Goal: Transaction & Acquisition: Purchase product/service

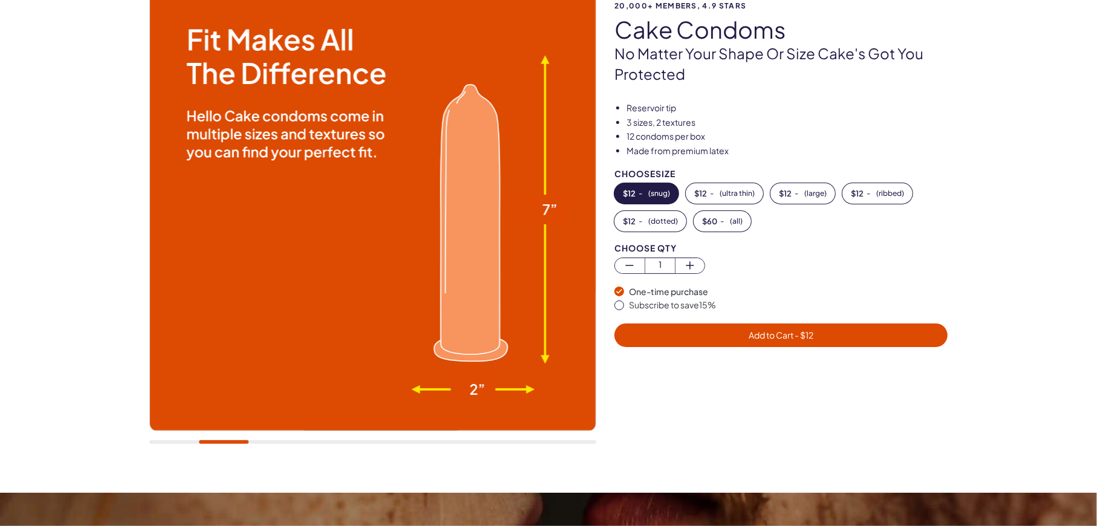
scroll to position [121, 0]
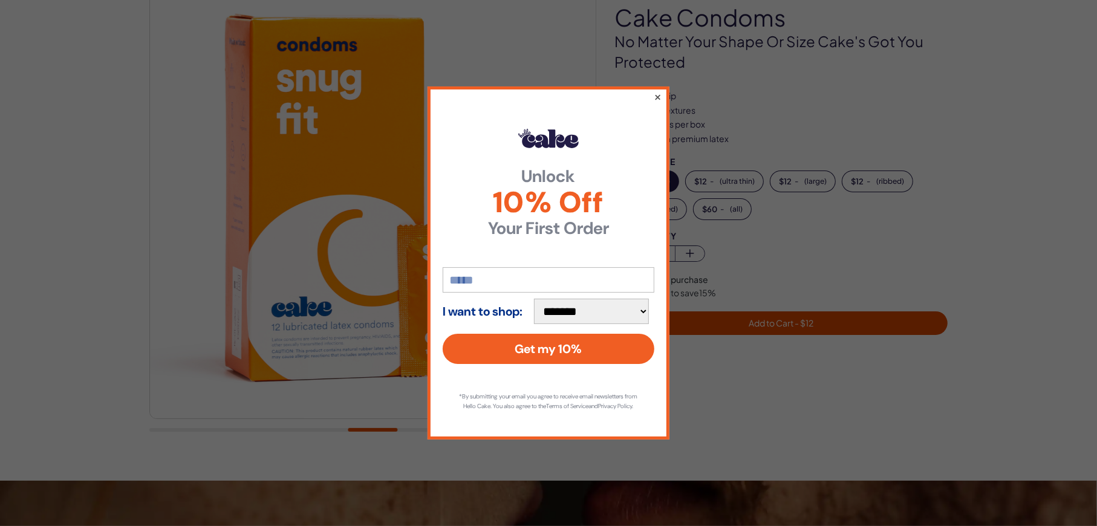
click at [659, 93] on button "×" at bounding box center [658, 97] width 8 height 15
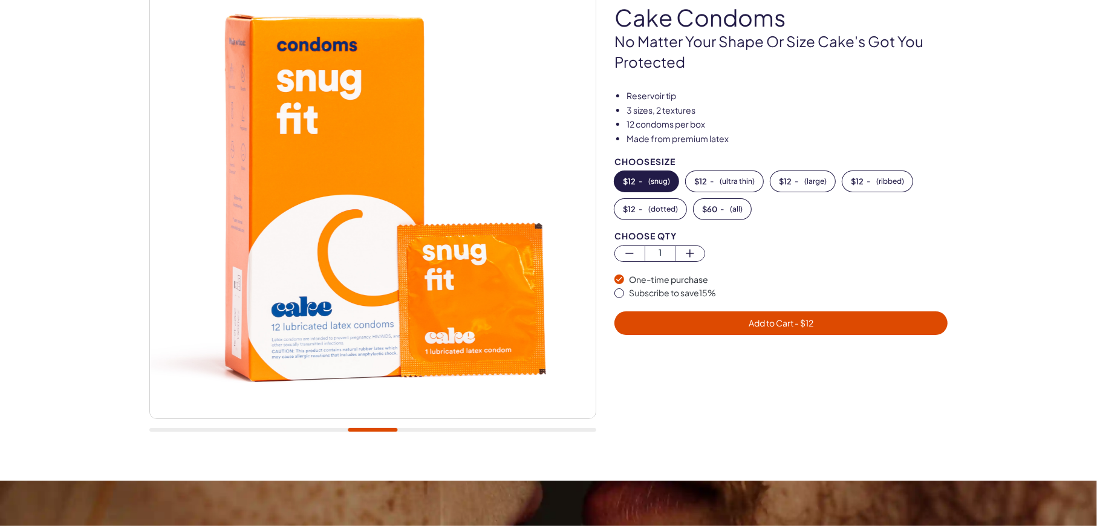
click at [319, 191] on img at bounding box center [373, 196] width 446 height 446
click at [295, 313] on img at bounding box center [373, 196] width 446 height 446
click at [243, 207] on img at bounding box center [373, 196] width 446 height 446
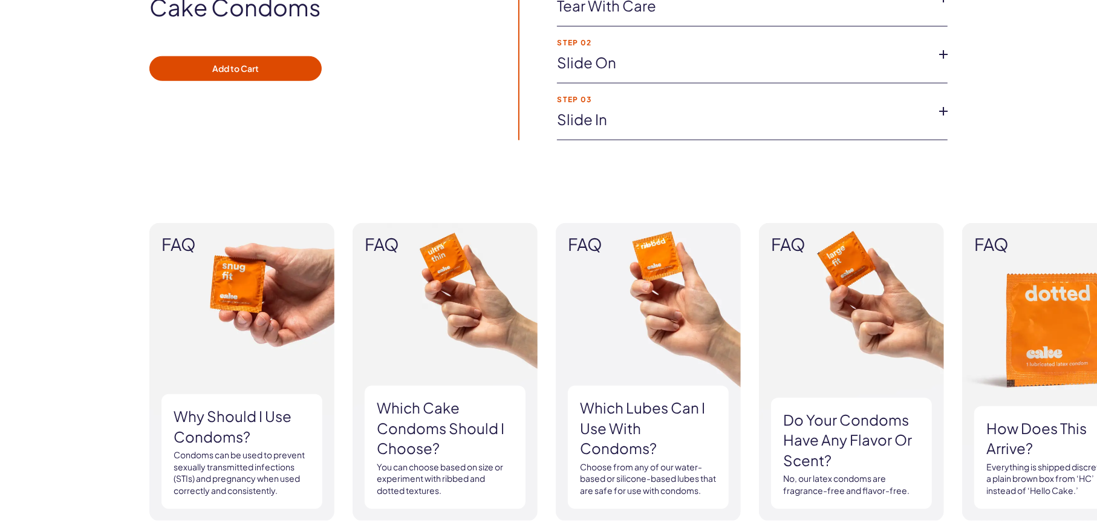
scroll to position [968, 0]
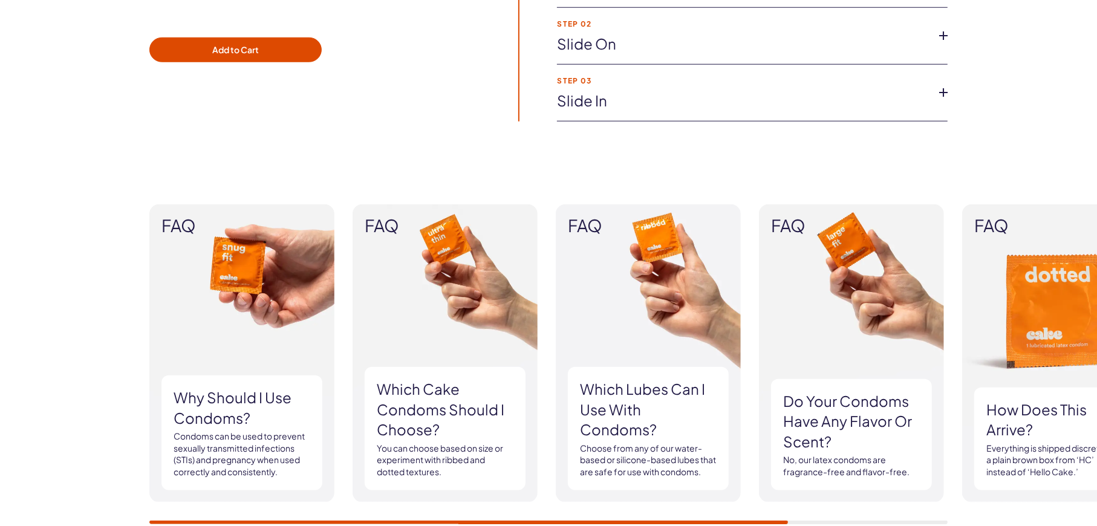
click at [437, 280] on img at bounding box center [445, 353] width 185 height 298
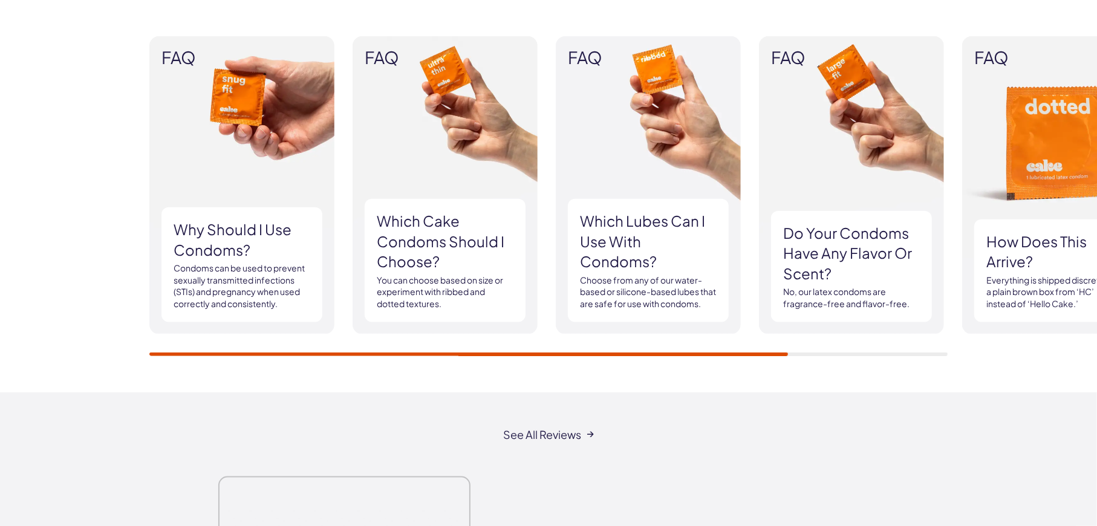
scroll to position [1149, 0]
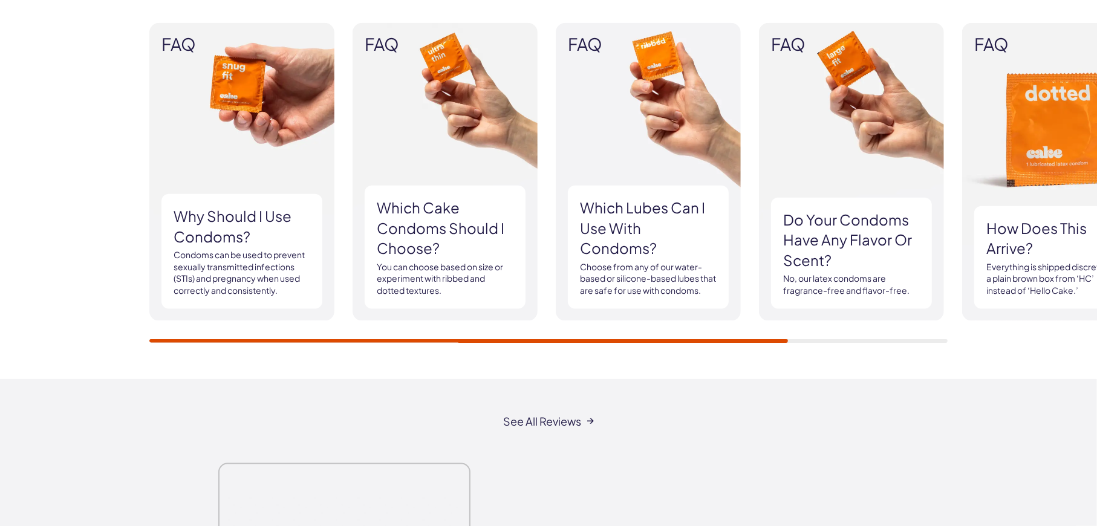
click at [415, 282] on p "You can choose based on size or experiment with ribbed and dotted textures." at bounding box center [445, 279] width 137 height 36
drag, startPoint x: 437, startPoint y: 336, endPoint x: 531, endPoint y: 353, distance: 95.4
click at [531, 353] on div "FAQ Why should I use condoms? Condoms can be used to prevent sexually transmitt…" at bounding box center [548, 183] width 1097 height 393
click at [379, 302] on div "FAQ Why should I use condoms? Condoms can be used to prevent sexually transmitt…" at bounding box center [548, 183] width 798 height 320
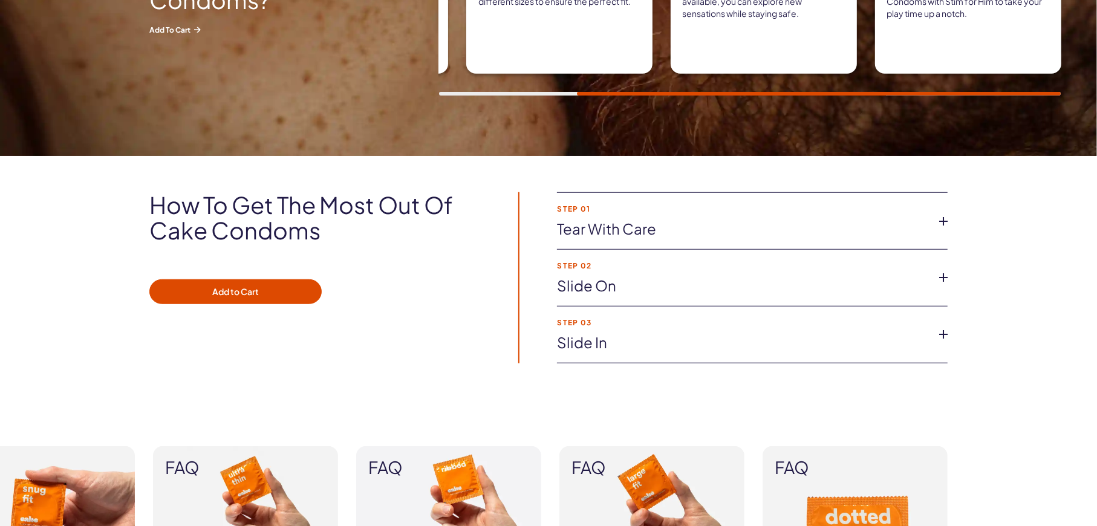
scroll to position [544, 0]
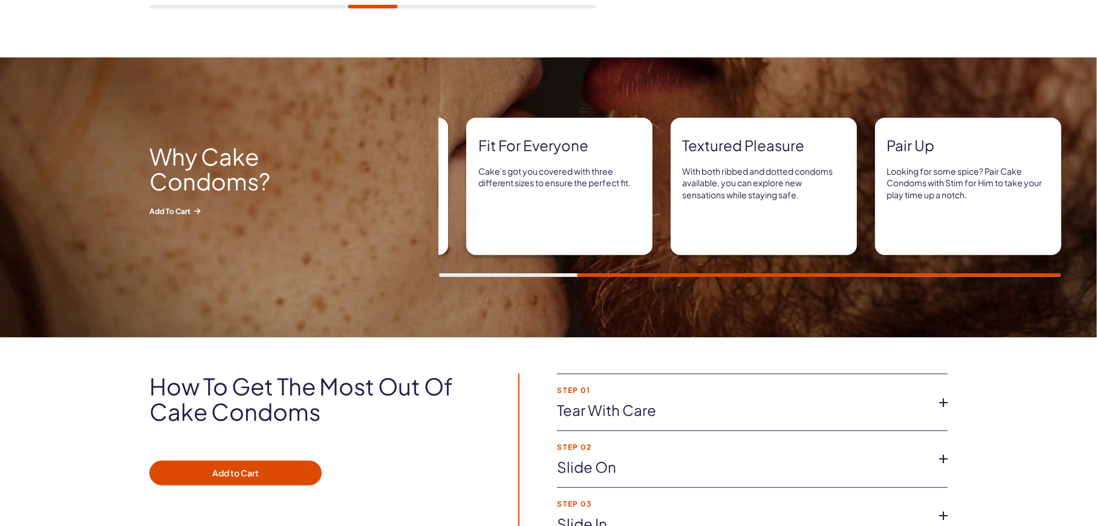
click at [613, 195] on div "Fit for everyone Cake’s got you covered with three different sizes to ensure th…" at bounding box center [559, 186] width 186 height 137
click at [752, 184] on p "With both ribbed and dotted condoms available, you can explore new sensations w…" at bounding box center [764, 184] width 162 height 36
click at [922, 189] on p "Looking for some spice? Pair Cake Condoms with Stim for Him to take your play t…" at bounding box center [968, 184] width 162 height 36
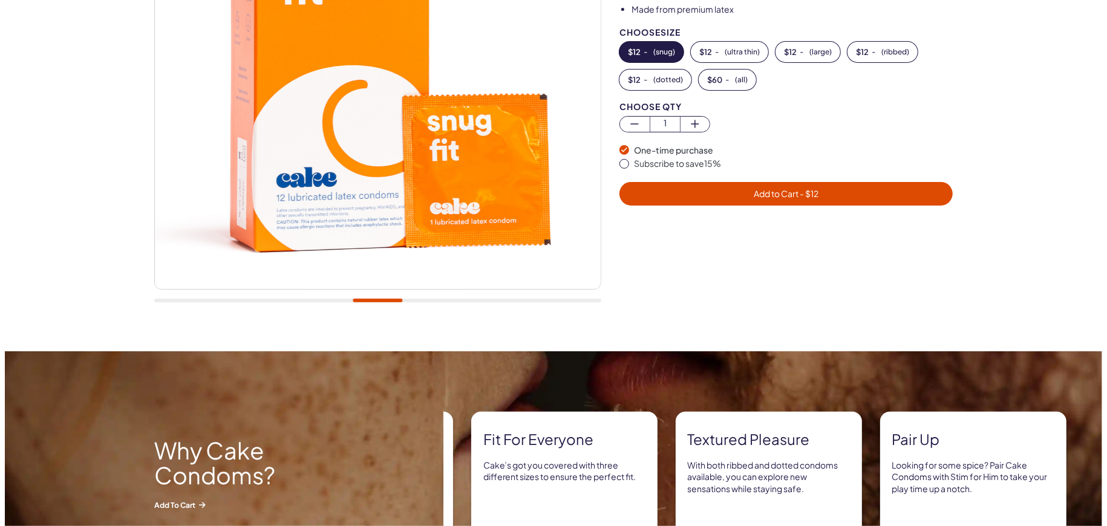
scroll to position [181, 0]
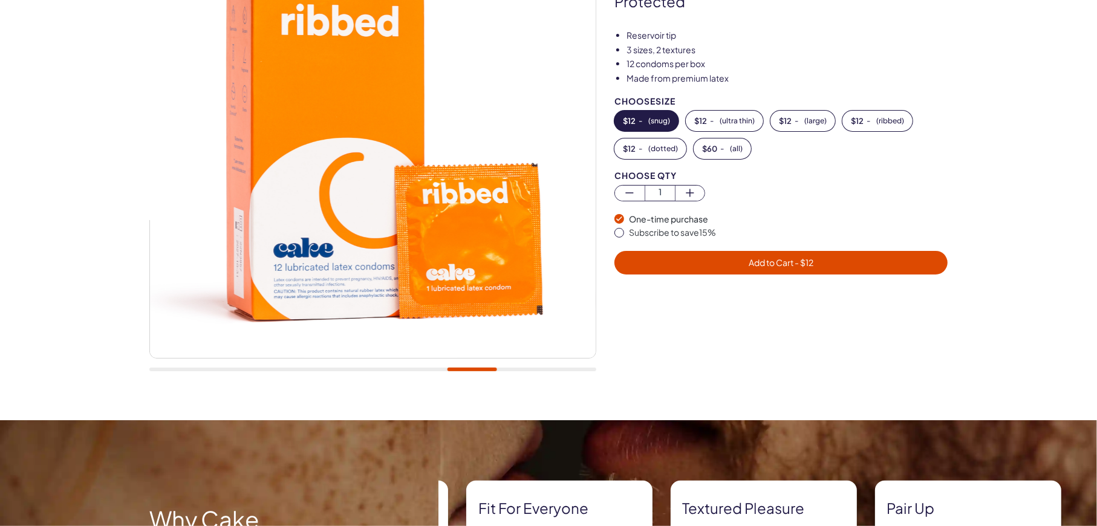
click at [811, 262] on span "- $ 12" at bounding box center [803, 262] width 20 height 11
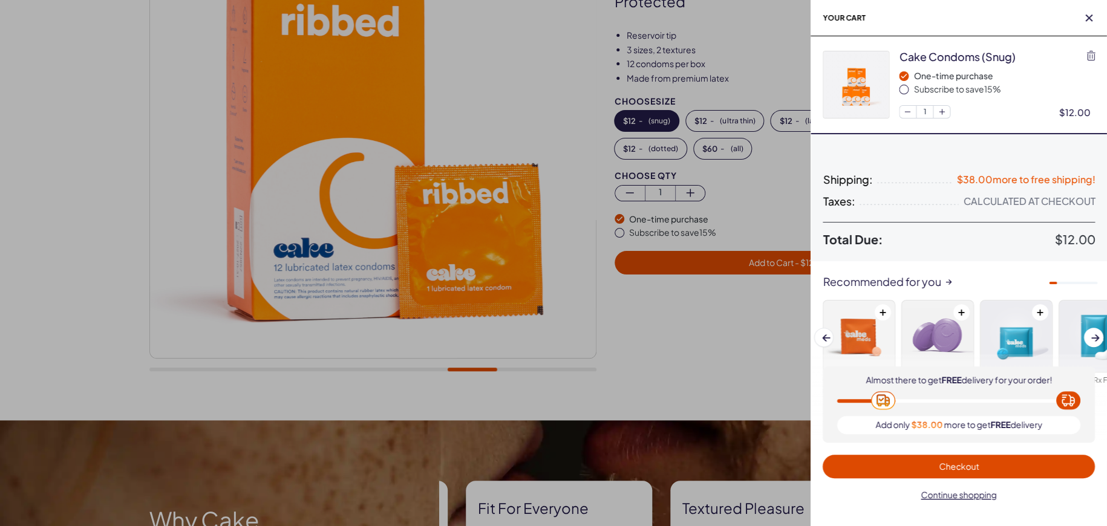
scroll to position [0, 0]
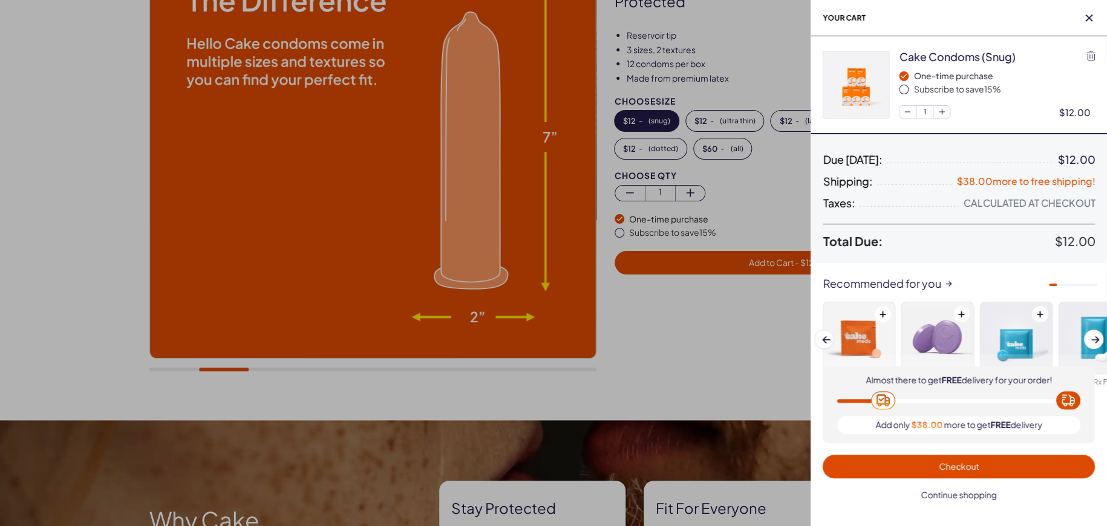
click at [951, 492] on span "Continue shopping" at bounding box center [959, 494] width 76 height 11
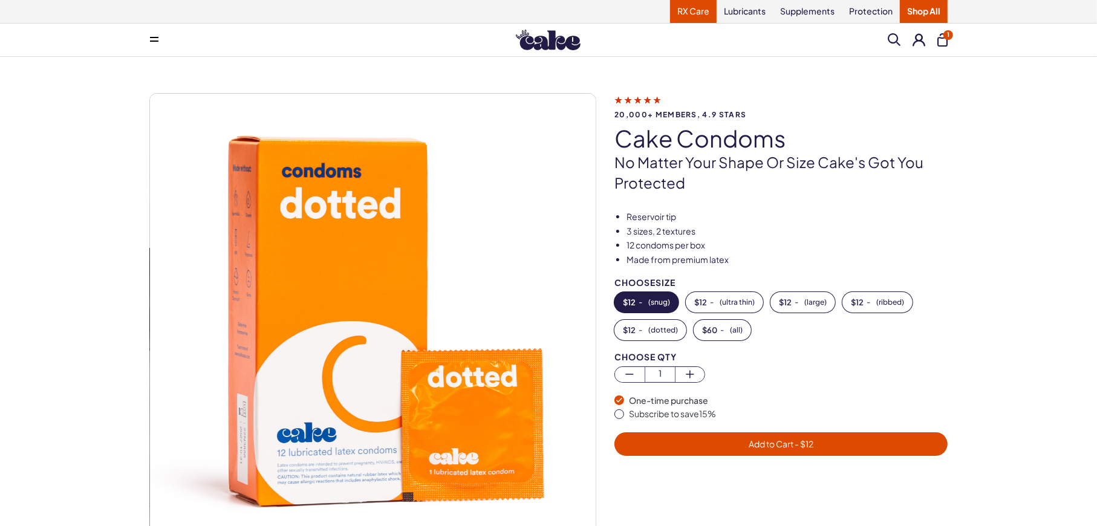
click at [692, 14] on link "RX Care" at bounding box center [693, 11] width 47 height 23
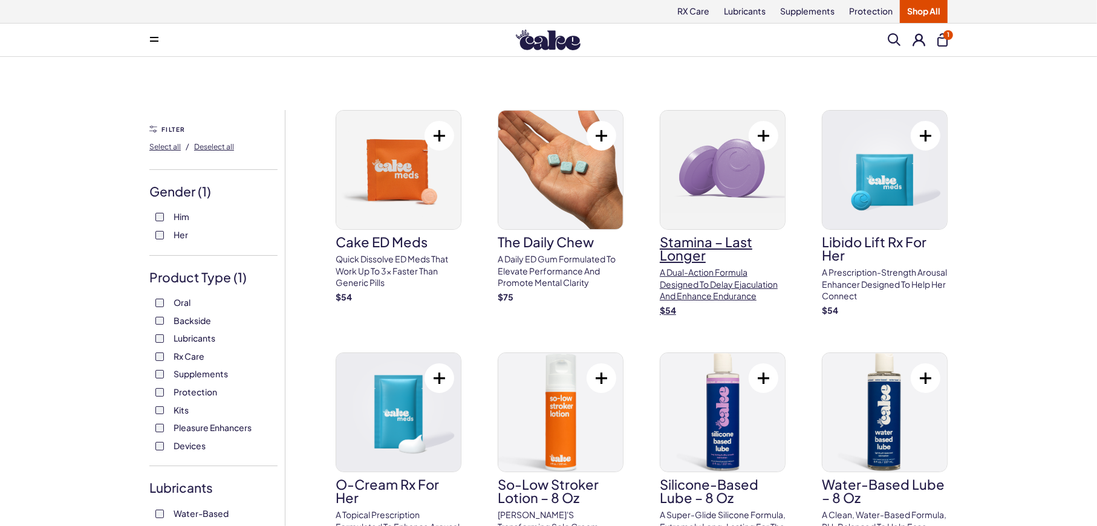
click at [683, 197] on img at bounding box center [722, 170] width 125 height 119
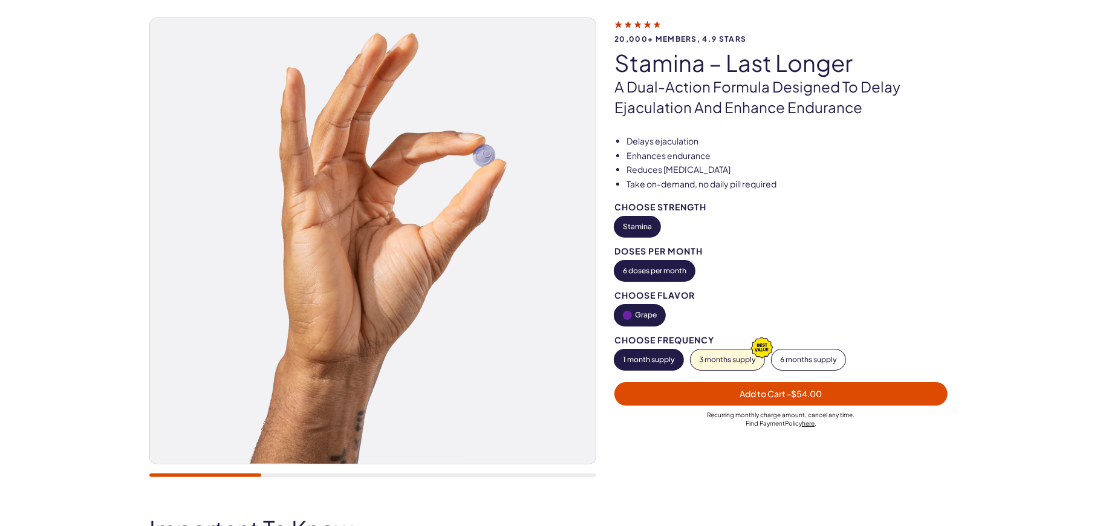
scroll to position [60, 0]
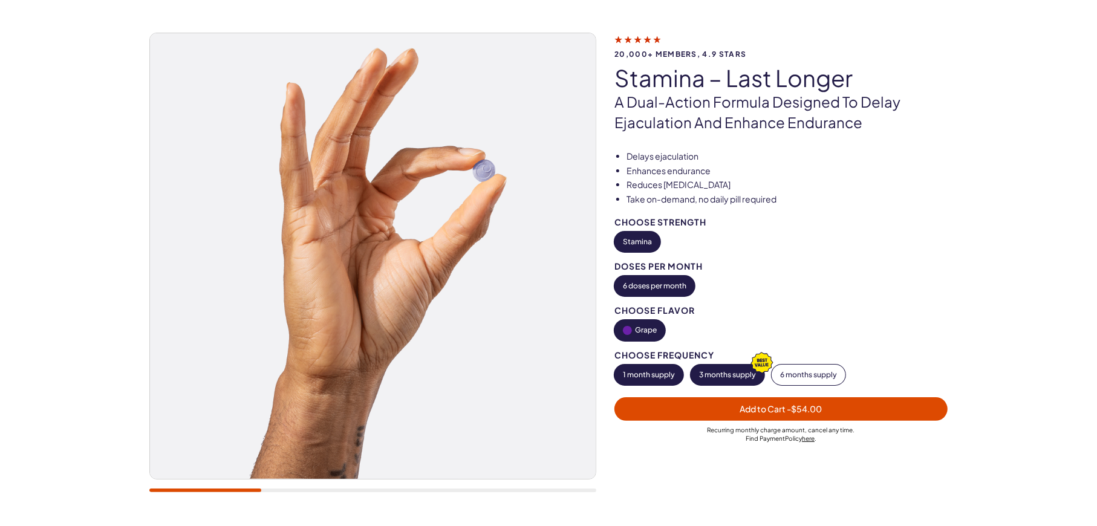
click at [728, 373] on button "3 months supply" at bounding box center [728, 375] width 74 height 21
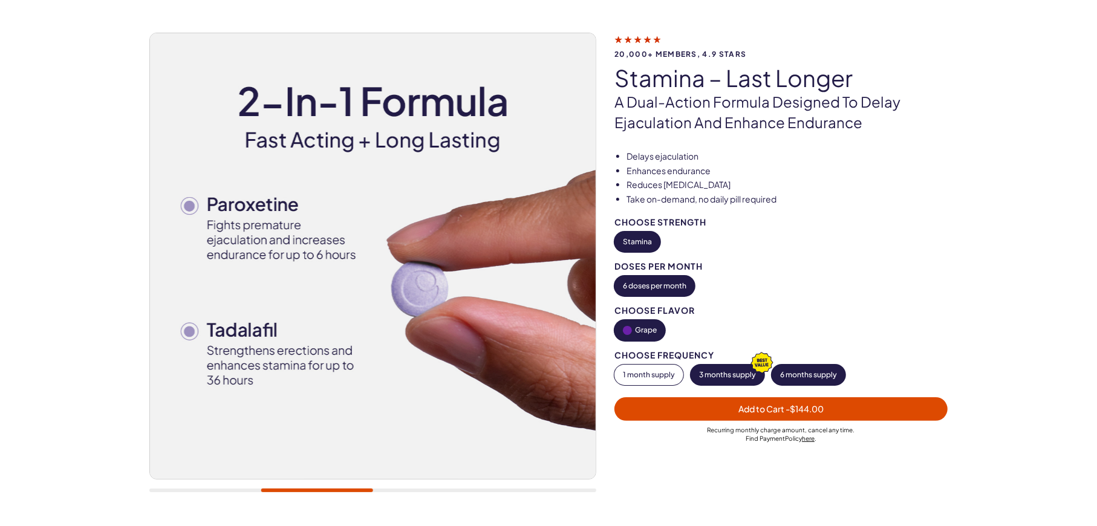
click at [798, 378] on button "6 months supply" at bounding box center [809, 375] width 74 height 21
